Goal: Find specific page/section: Find specific page/section

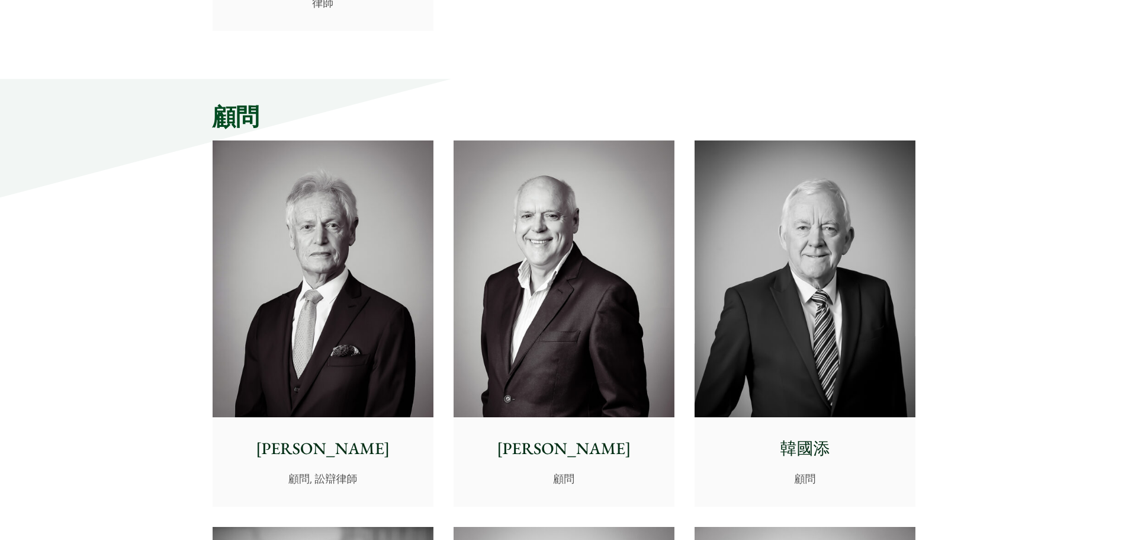
scroll to position [5449, 0]
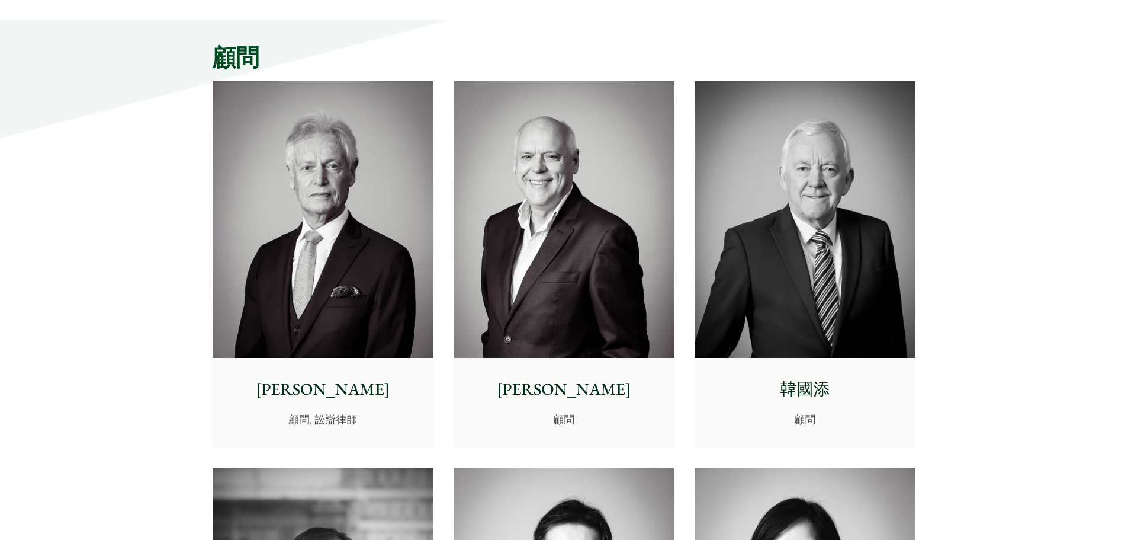
click at [591, 297] on img at bounding box center [564, 219] width 221 height 277
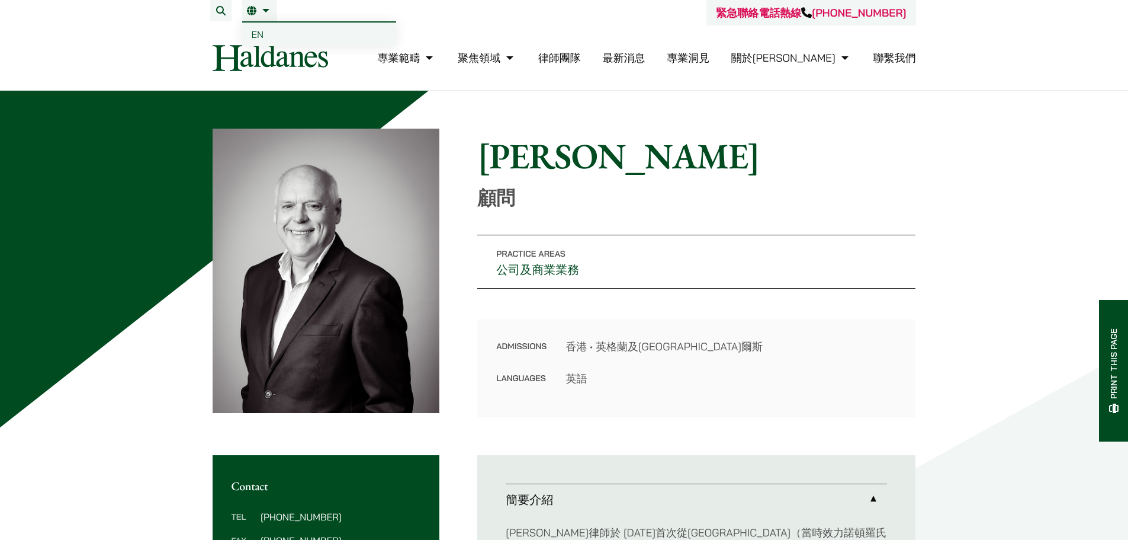
click at [267, 12] on link "繁" at bounding box center [259, 10] width 25 height 9
click at [258, 34] on span "EN" at bounding box center [258, 34] width 12 height 12
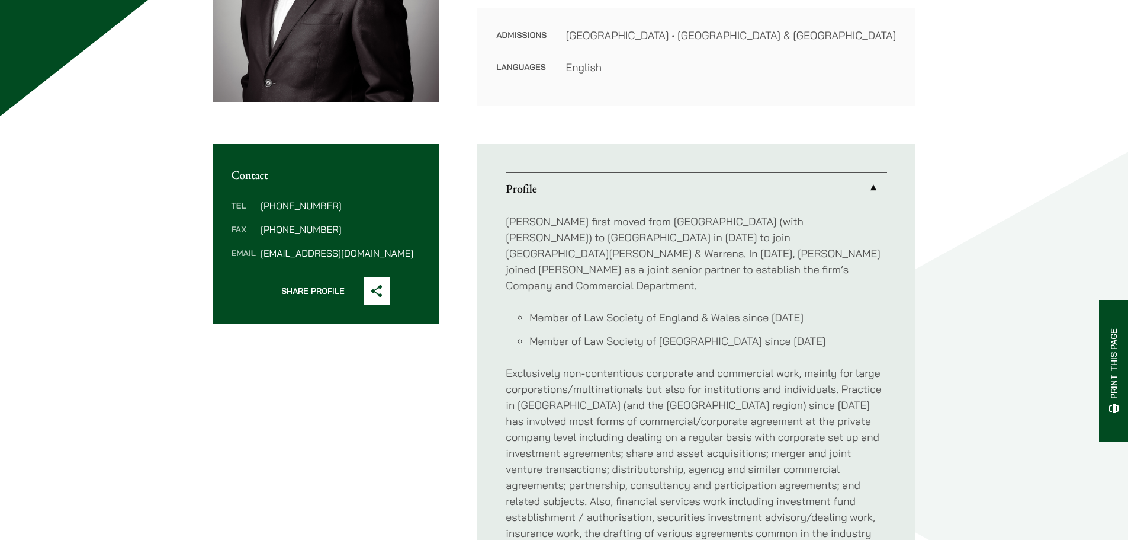
scroll to position [415, 0]
